Goal: Transaction & Acquisition: Purchase product/service

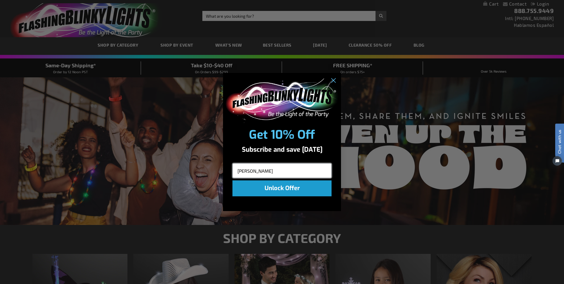
type input "davemaiers@msn.com"
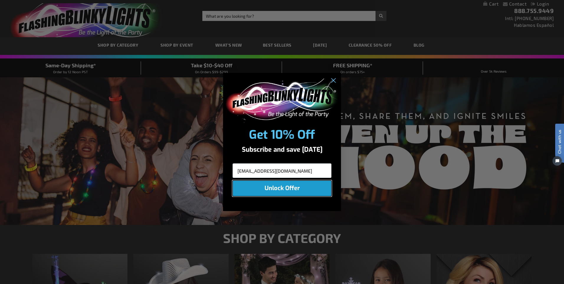
click at [294, 184] on button "Unlock Offer" at bounding box center [282, 188] width 99 height 16
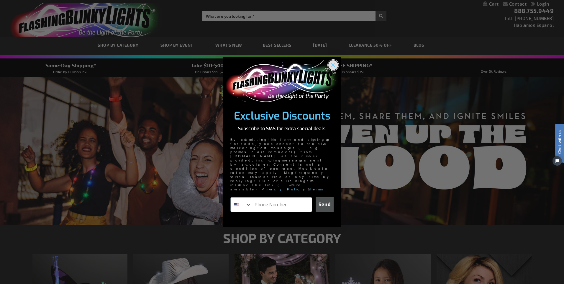
click at [331, 70] on circle "Close dialog" at bounding box center [334, 65] width 10 height 10
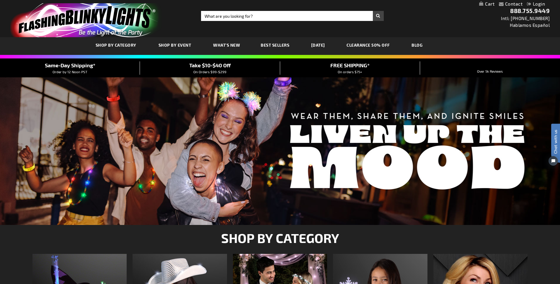
click at [326, 43] on link "[DATE]" at bounding box center [318, 45] width 23 height 20
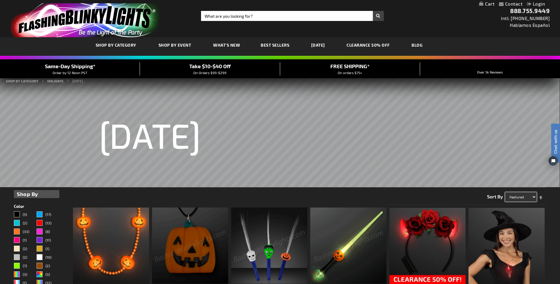
click at [533, 196] on select "Featured Name Price Best Sellers" at bounding box center [521, 196] width 32 height 9
select select "price"
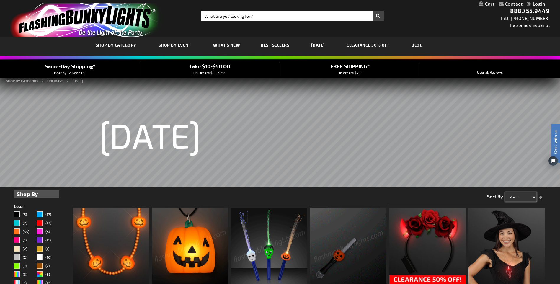
click at [505, 192] on select "Featured Name Price Best Sellers" at bounding box center [521, 196] width 32 height 9
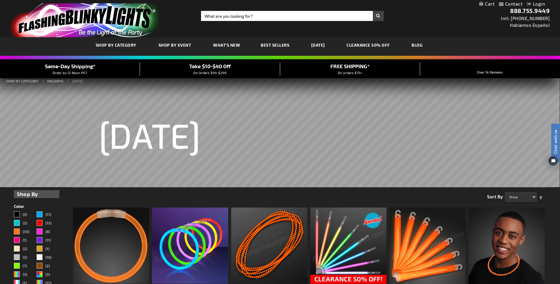
click at [377, 45] on link "CLEARANCE 50% OFF" at bounding box center [368, 45] width 52 height 20
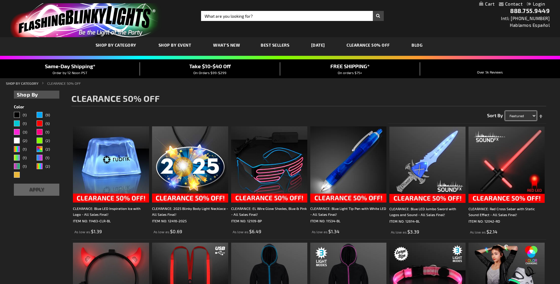
click at [533, 115] on select "Featured Name Price Best Sellers" at bounding box center [521, 115] width 32 height 9
select select "price"
click at [505, 111] on select "Featured Name Price Best Sellers" at bounding box center [521, 115] width 32 height 9
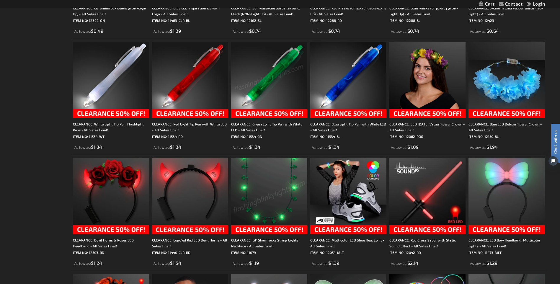
scroll to position [338, 0]
